Goal: Task Accomplishment & Management: Complete application form

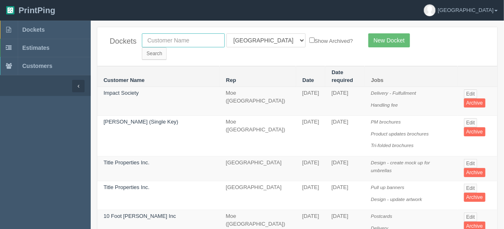
click at [167, 42] on input "text" at bounding box center [183, 40] width 83 height 14
type input "olds g"
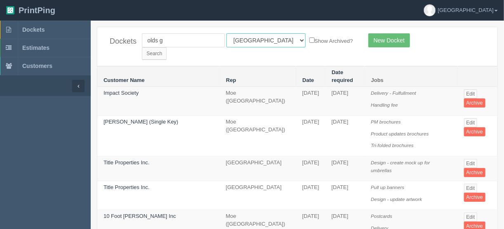
drag, startPoint x: 262, startPoint y: 40, endPoint x: 259, endPoint y: 45, distance: 5.4
click at [262, 40] on select "All Users Ali Ali Test 1 Aly Amy Ankit Arif Brandon Dan France Greg Jim Mark Ma…" at bounding box center [265, 40] width 79 height 14
select select
click at [226, 33] on select "All Users Ali Ali Test 1 Aly Amy Ankit Arif Brandon Dan France Greg Jim Mark Ma…" at bounding box center [265, 40] width 79 height 14
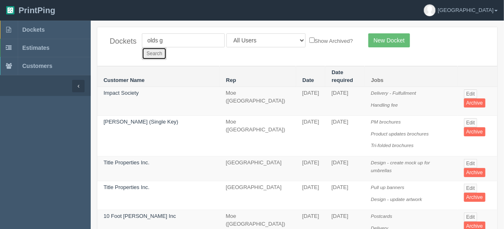
click at [167, 47] on input "Search" at bounding box center [154, 53] width 25 height 12
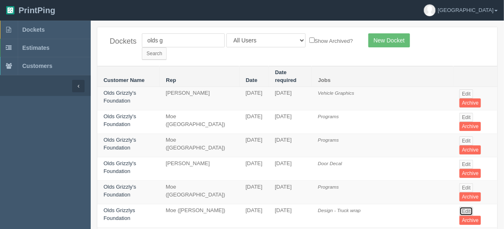
click at [468, 207] on link "Edit" at bounding box center [466, 211] width 14 height 9
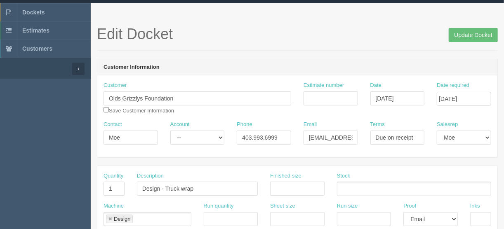
scroll to position [33, 0]
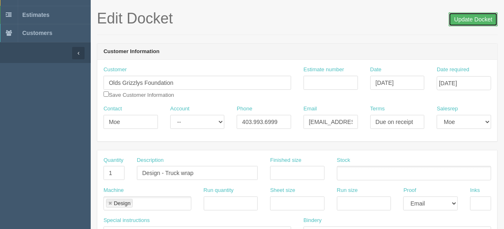
click at [471, 17] on input "Update Docket" at bounding box center [472, 19] width 49 height 14
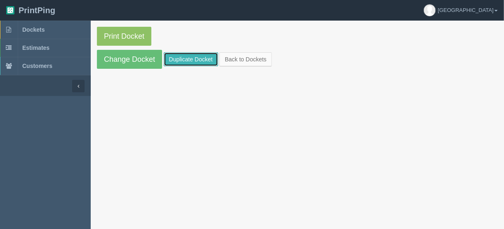
click at [188, 58] on link "Duplicate Docket" at bounding box center [191, 59] width 54 height 14
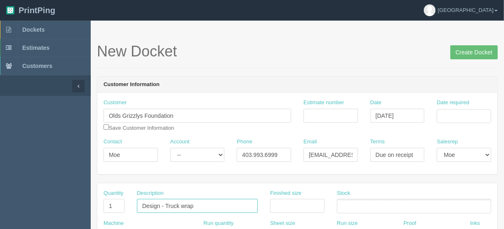
drag, startPoint x: 221, startPoint y: 211, endPoint x: 166, endPoint y: 202, distance: 55.9
click at [166, 202] on input "Design - Truck wrap" at bounding box center [197, 206] width 121 height 14
type input "Design - create artwork"
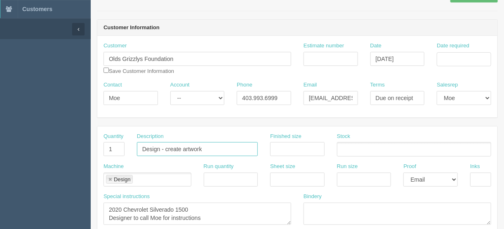
scroll to position [99, 0]
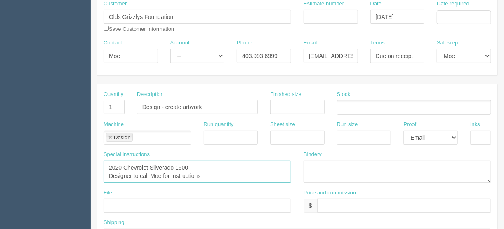
drag, startPoint x: 210, startPoint y: 175, endPoint x: 97, endPoint y: 168, distance: 113.5
click at [97, 168] on div "Special instructions 2020 Chevrolet Silverado 1500 Designer to call Moe for ins…" at bounding box center [197, 170] width 200 height 38
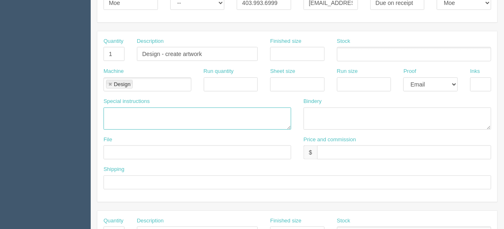
scroll to position [231, 0]
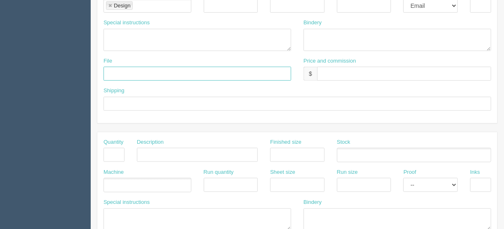
click at [106, 71] on input "text" at bounding box center [197, 74] width 188 height 14
type input "files@allrush.ca"
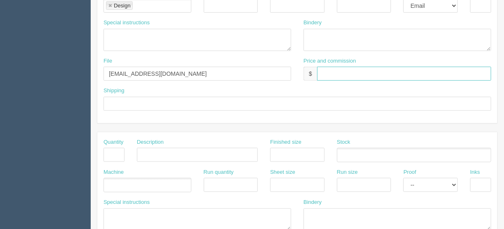
click at [329, 72] on input "text" at bounding box center [404, 74] width 174 height 14
type input "$_________________________________"
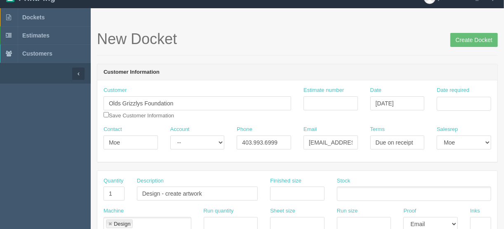
scroll to position [0, 0]
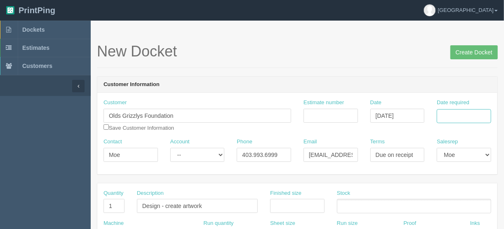
click at [462, 113] on input "Date required" at bounding box center [463, 116] width 54 height 14
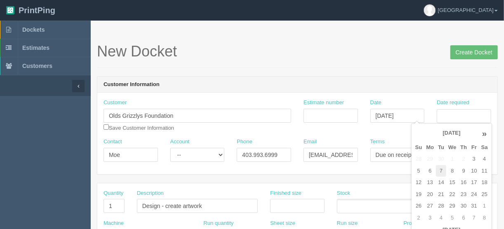
click at [439, 169] on td "7" at bounding box center [441, 171] width 10 height 12
click at [464, 168] on td "9" at bounding box center [463, 171] width 11 height 12
type input "October 9, 2025"
click at [471, 50] on input "Create Docket" at bounding box center [473, 52] width 47 height 14
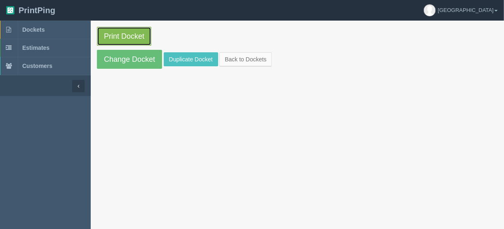
click at [125, 33] on link "Print Docket" at bounding box center [124, 36] width 54 height 19
